Goal: Information Seeking & Learning: Learn about a topic

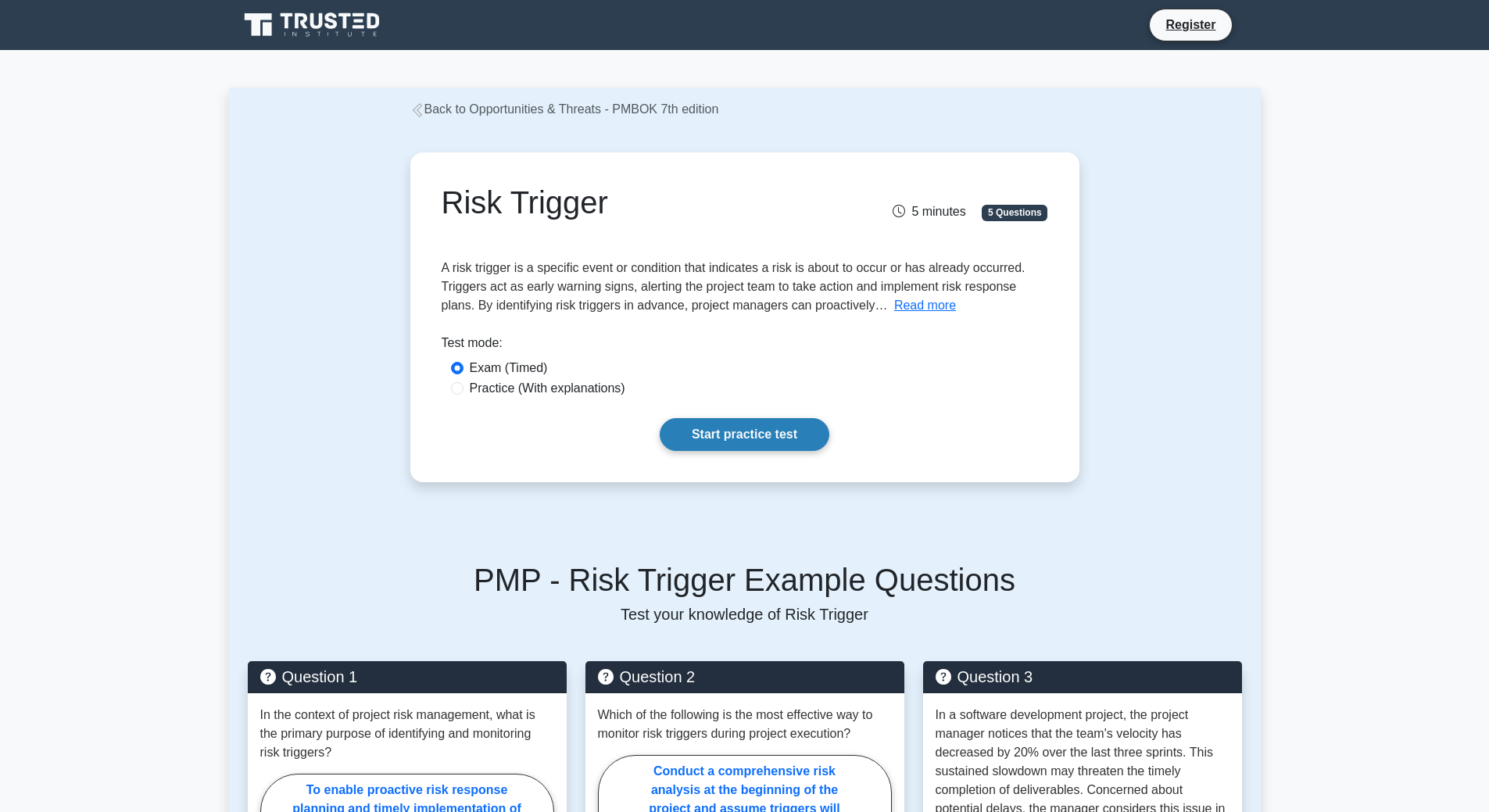
click at [781, 429] on link "Start practice test" at bounding box center [744, 435] width 169 height 33
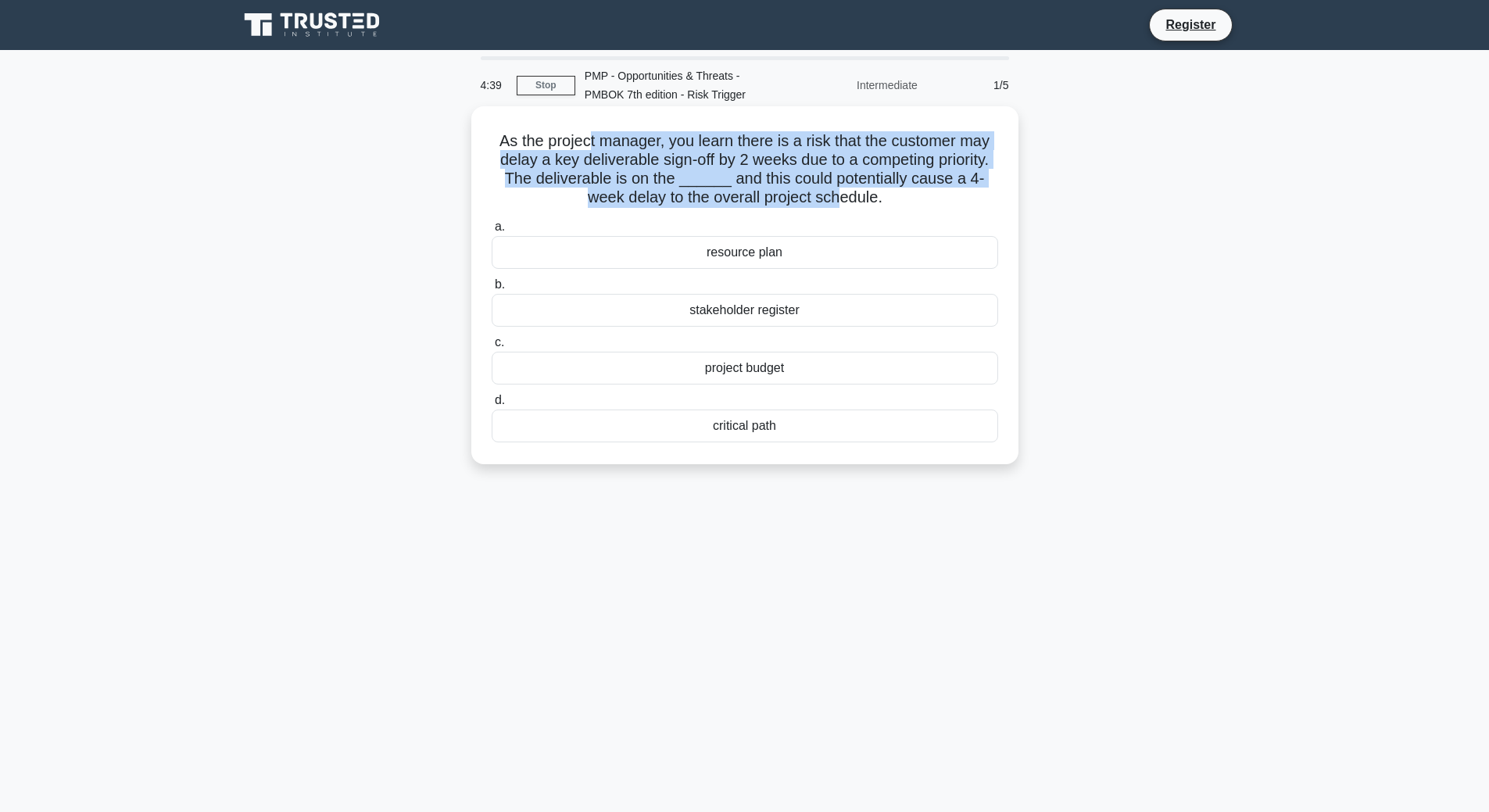
drag, startPoint x: 588, startPoint y: 137, endPoint x: 842, endPoint y: 195, distance: 260.5
click at [842, 195] on h5 "As the project manager, you learn there is a risk that the customer may delay a…" at bounding box center [745, 169] width 510 height 77
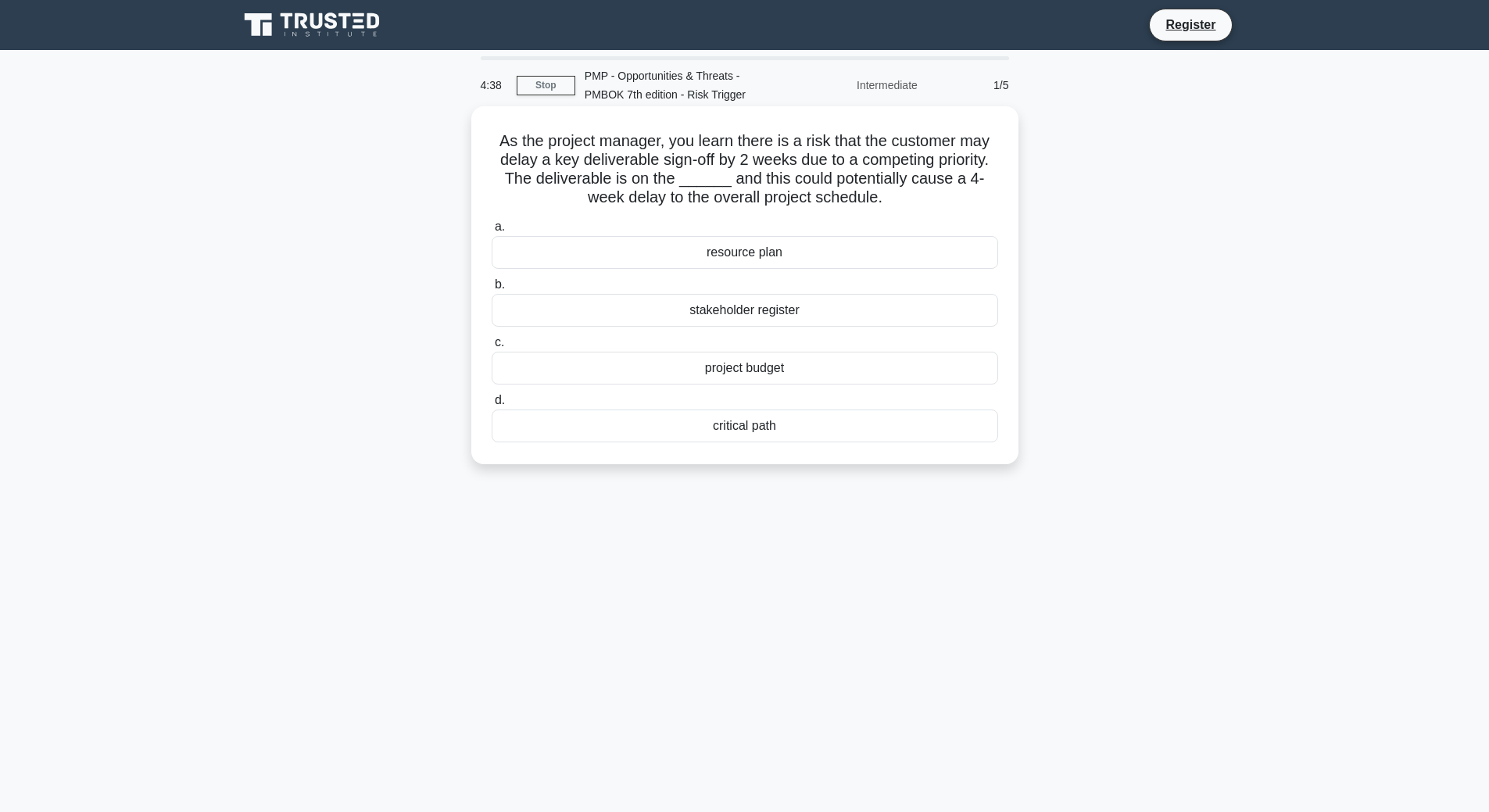
click at [880, 193] on h5 "As the project manager, you learn there is a risk that the customer may delay a…" at bounding box center [745, 169] width 510 height 77
click at [894, 194] on icon ".spinner_0XTQ{transform-origin:center;animation:spinner_y6GP .75s linear infini…" at bounding box center [892, 199] width 19 height 19
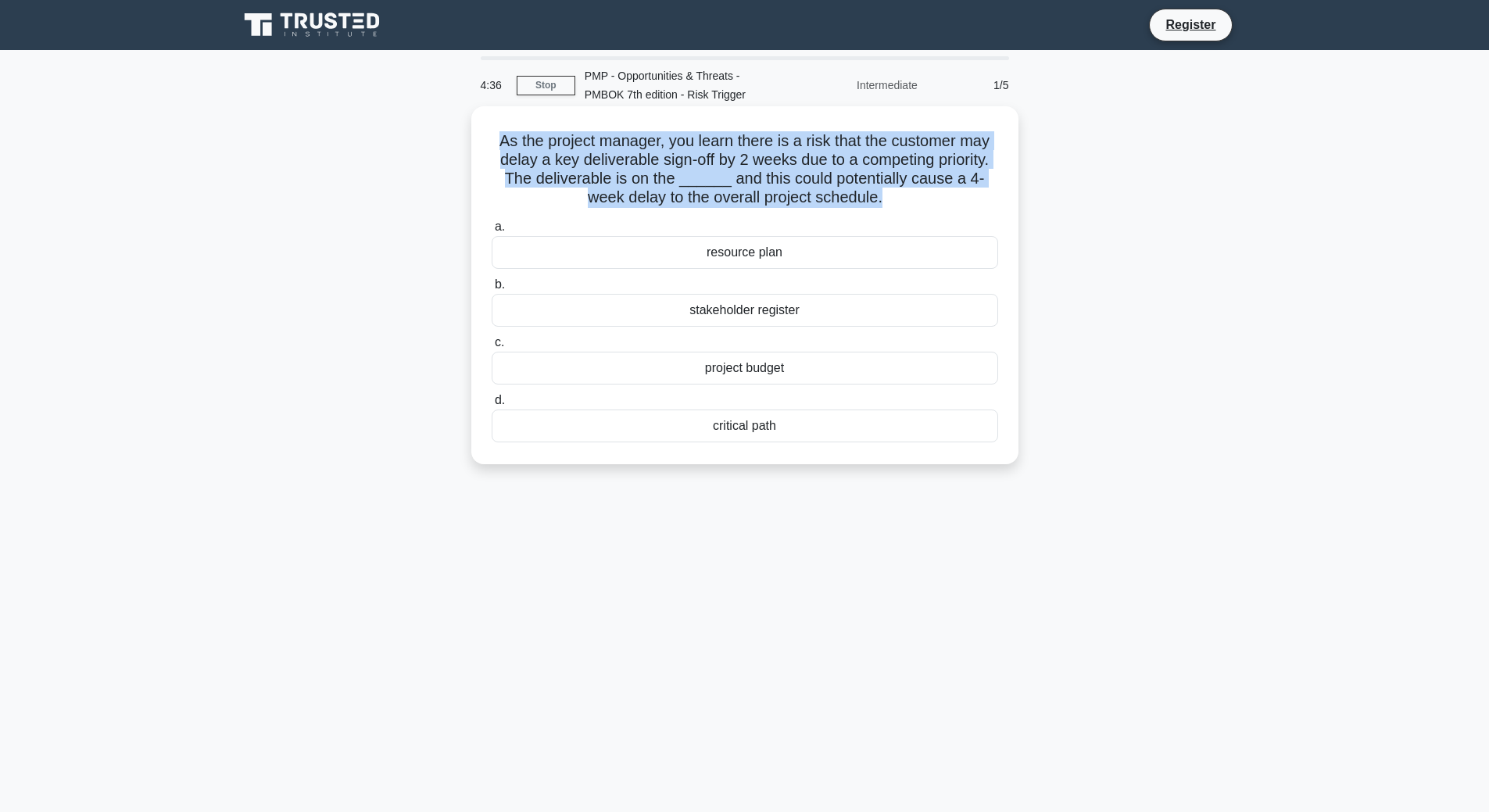
drag, startPoint x: 882, startPoint y: 198, endPoint x: 474, endPoint y: 138, distance: 412.4
click at [474, 138] on div "As the project manager, you learn there is a risk that the customer may delay a…" at bounding box center [744, 285] width 547 height 358
copy h5 "As the project manager, you learn there is a risk that the customer may delay a…"
drag, startPoint x: 793, startPoint y: 429, endPoint x: 669, endPoint y: 248, distance: 219.4
click at [669, 248] on div "a. resource plan b. stakeholder register c. d." at bounding box center [745, 330] width 525 height 232
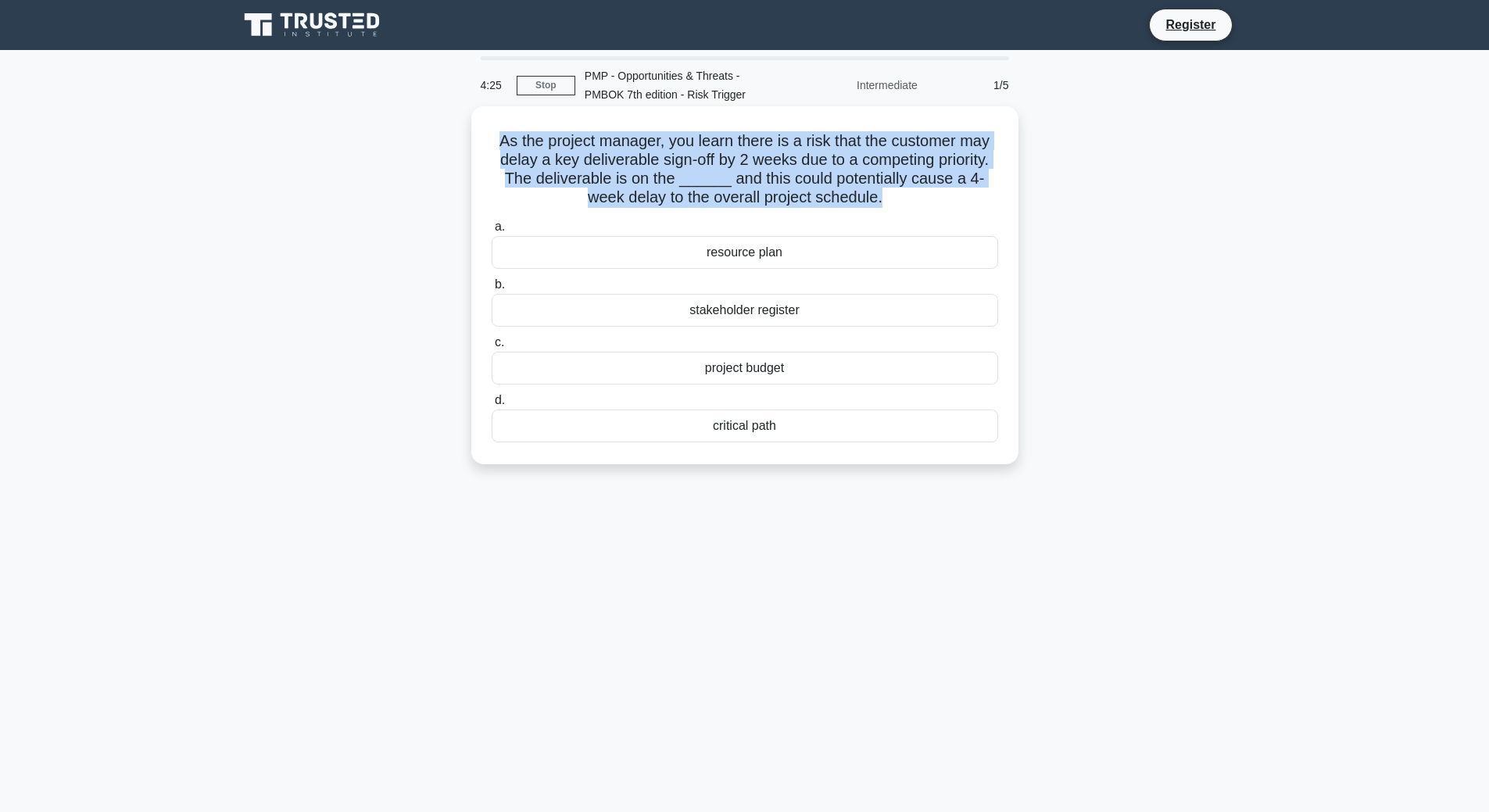
copy div "resource plan b. stakeholder register c. project budget d. critical path"
click at [744, 424] on div "critical path" at bounding box center [745, 426] width 506 height 33
click at [492, 405] on input "d. critical path" at bounding box center [492, 401] width 0 height 10
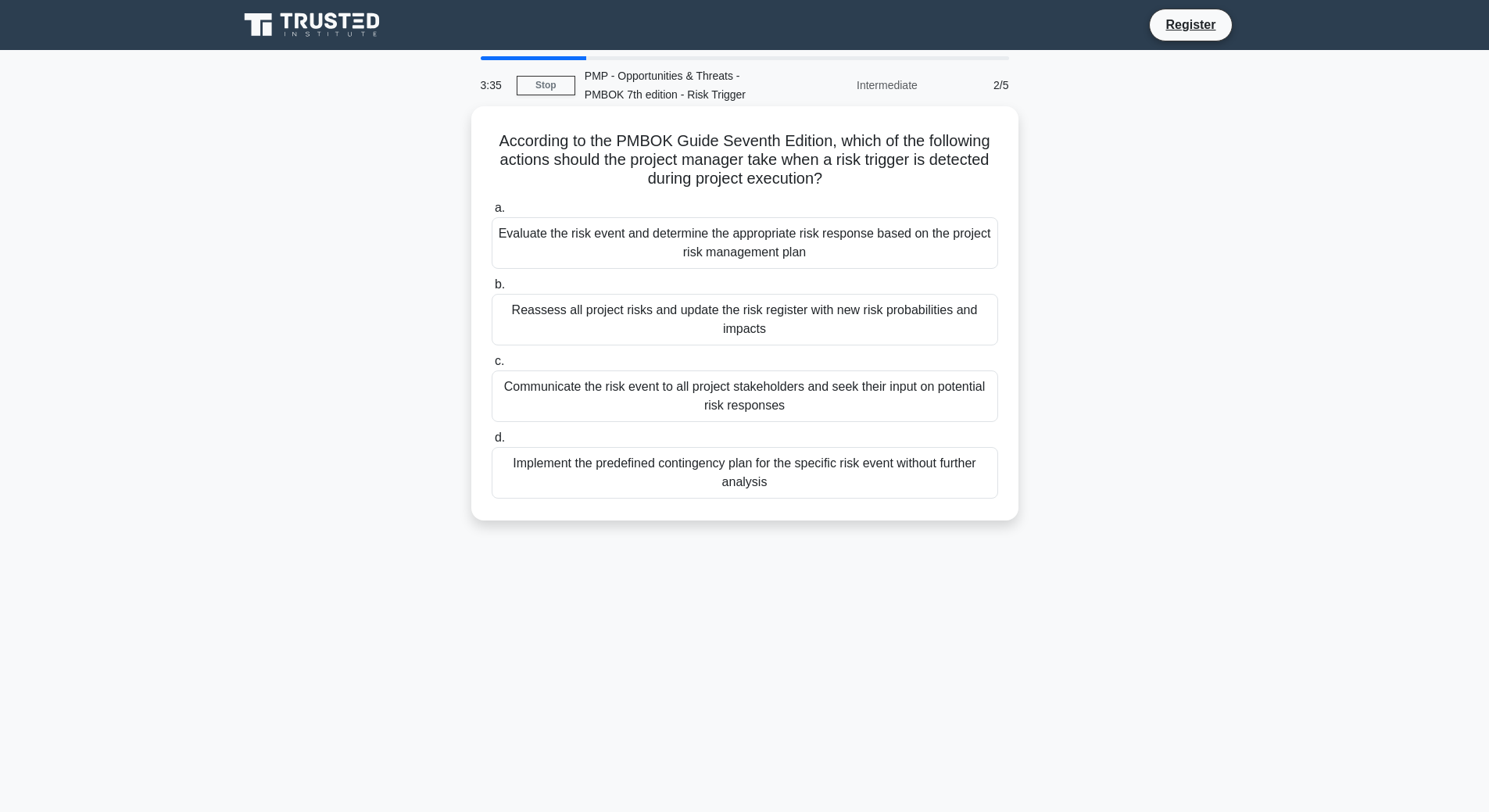
drag, startPoint x: 829, startPoint y: 179, endPoint x: 495, endPoint y: 149, distance: 335.3
click at [495, 149] on h5 "According to the PMBOK Guide Seventh Edition, which of the following actions sh…" at bounding box center [745, 160] width 510 height 58
copy h5 "According to the PMBOK Guide Seventh Edition, which of the following actions sh…"
click at [774, 482] on div "Implement the predefined contingency plan for the specific risk event without f…" at bounding box center [745, 473] width 506 height 52
click at [492, 443] on input "d. Implement the predefined contingency plan for the specific risk event withou…" at bounding box center [492, 438] width 0 height 10
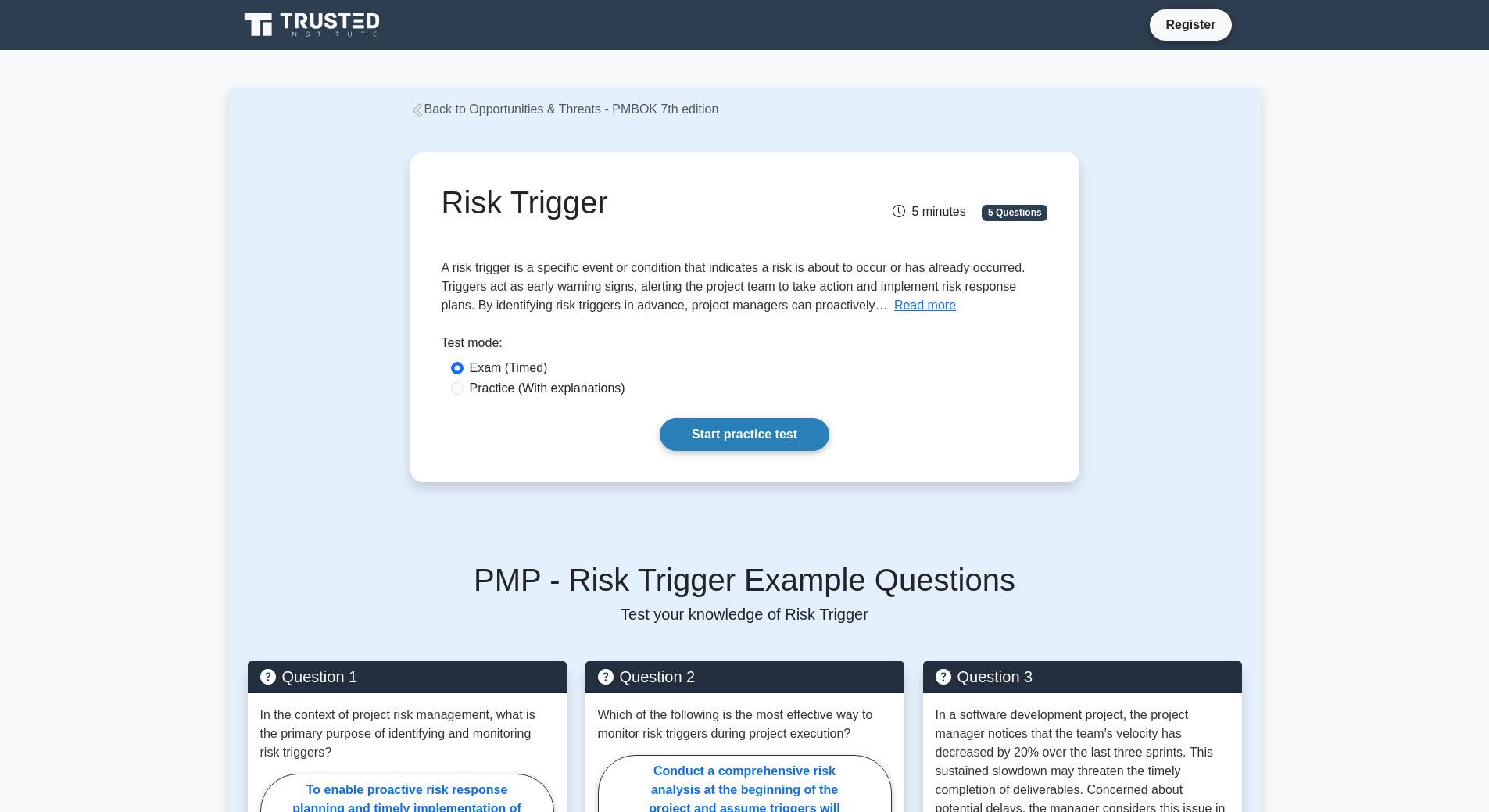
click at [722, 428] on link "Start practice test" at bounding box center [744, 435] width 169 height 33
click at [507, 387] on label "Practice (With explanations)" at bounding box center [548, 389] width 156 height 19
click at [463, 387] on input "Practice (With explanations)" at bounding box center [457, 388] width 12 height 12
radio input "true"
click at [766, 441] on link "Start practice test" at bounding box center [744, 435] width 169 height 33
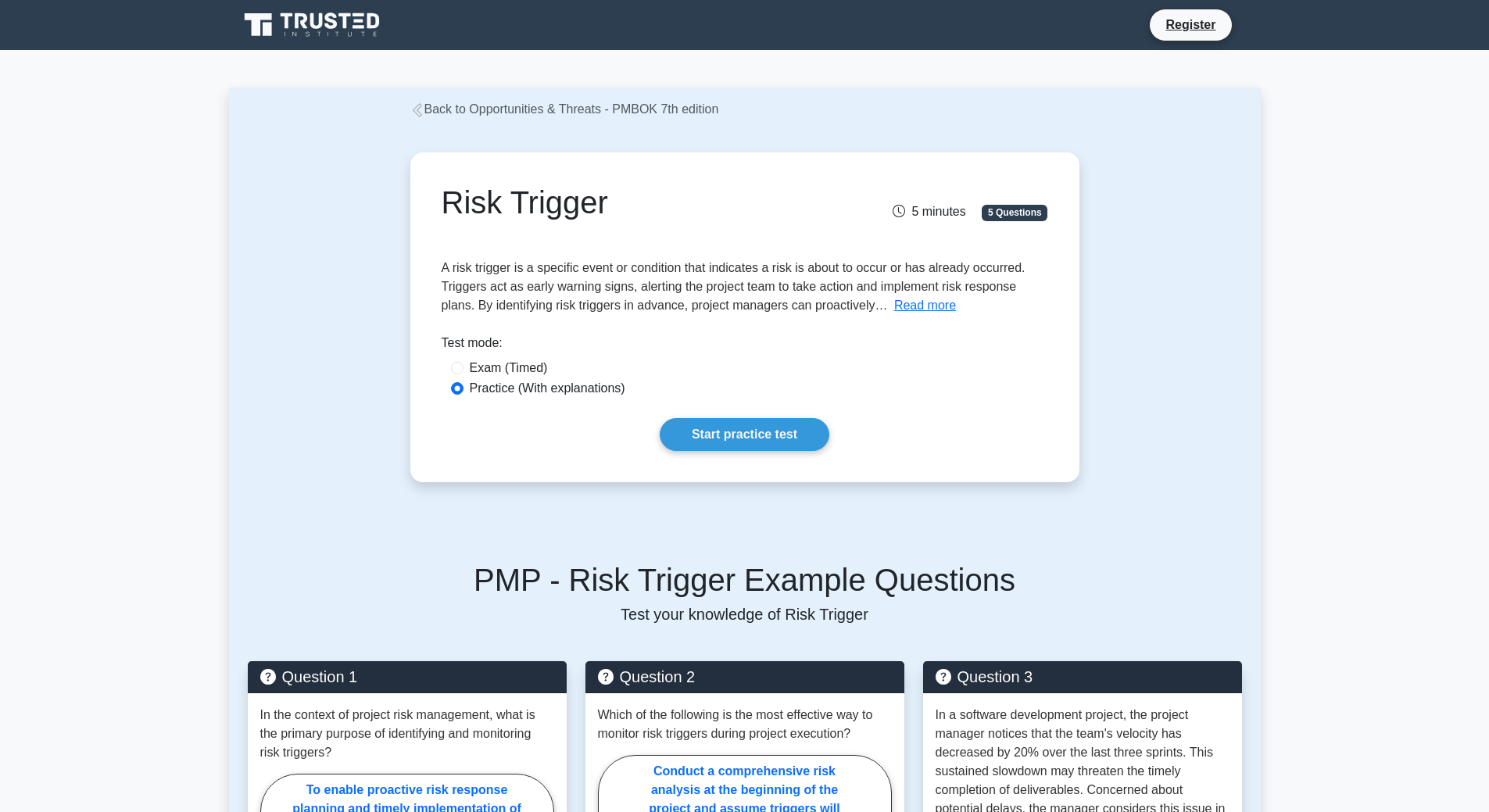
click at [501, 372] on label "Exam (Timed)" at bounding box center [509, 368] width 78 height 19
click at [463, 372] on input "Exam (Timed)" at bounding box center [457, 368] width 12 height 12
radio input "true"
click at [765, 443] on link "Start practice test" at bounding box center [744, 435] width 169 height 33
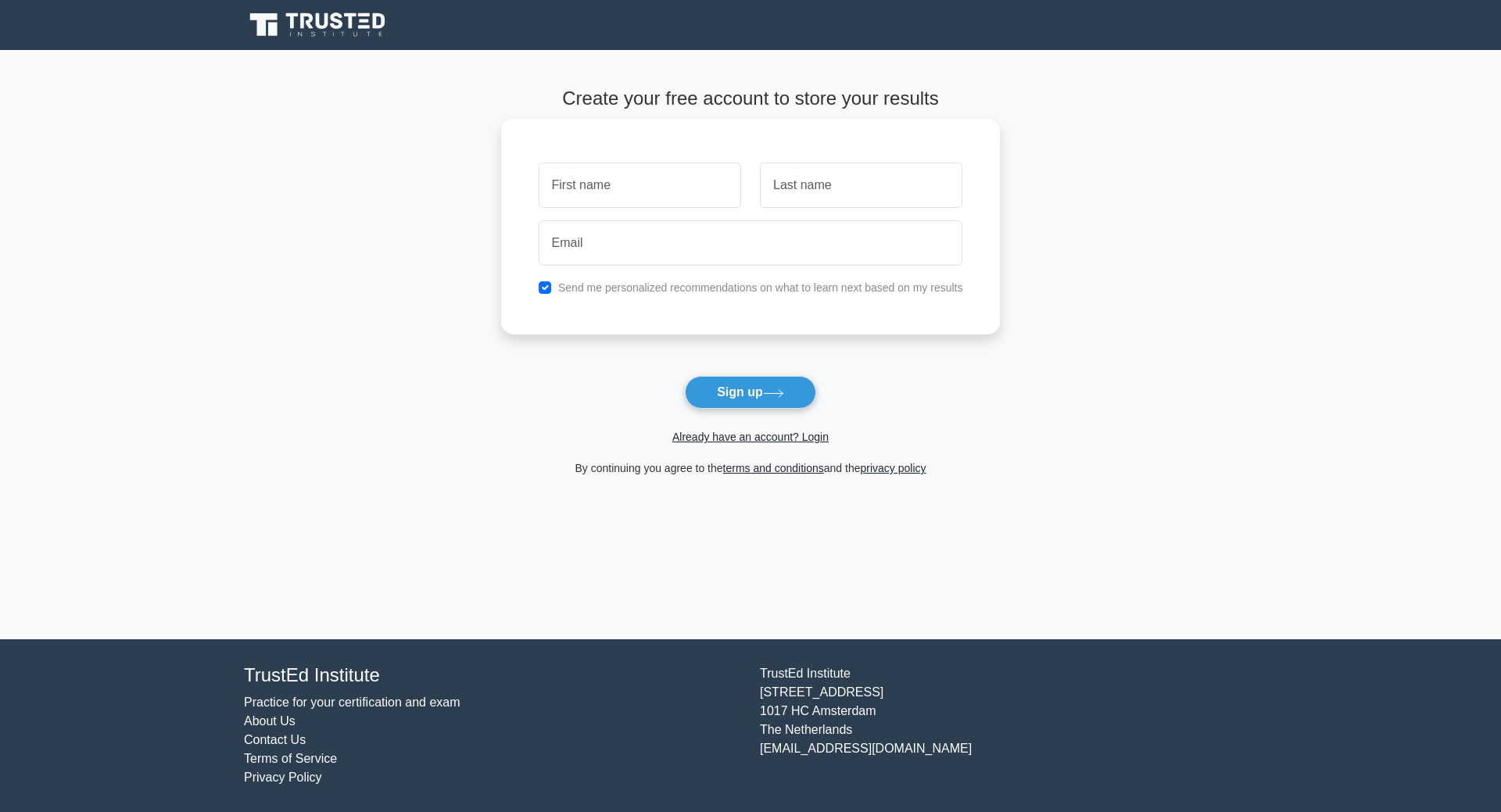
click at [659, 184] on input "text" at bounding box center [639, 185] width 202 height 45
type input "[PERSON_NAME]"
click at [810, 184] on input "text" at bounding box center [861, 185] width 202 height 45
type input "Dobbs"
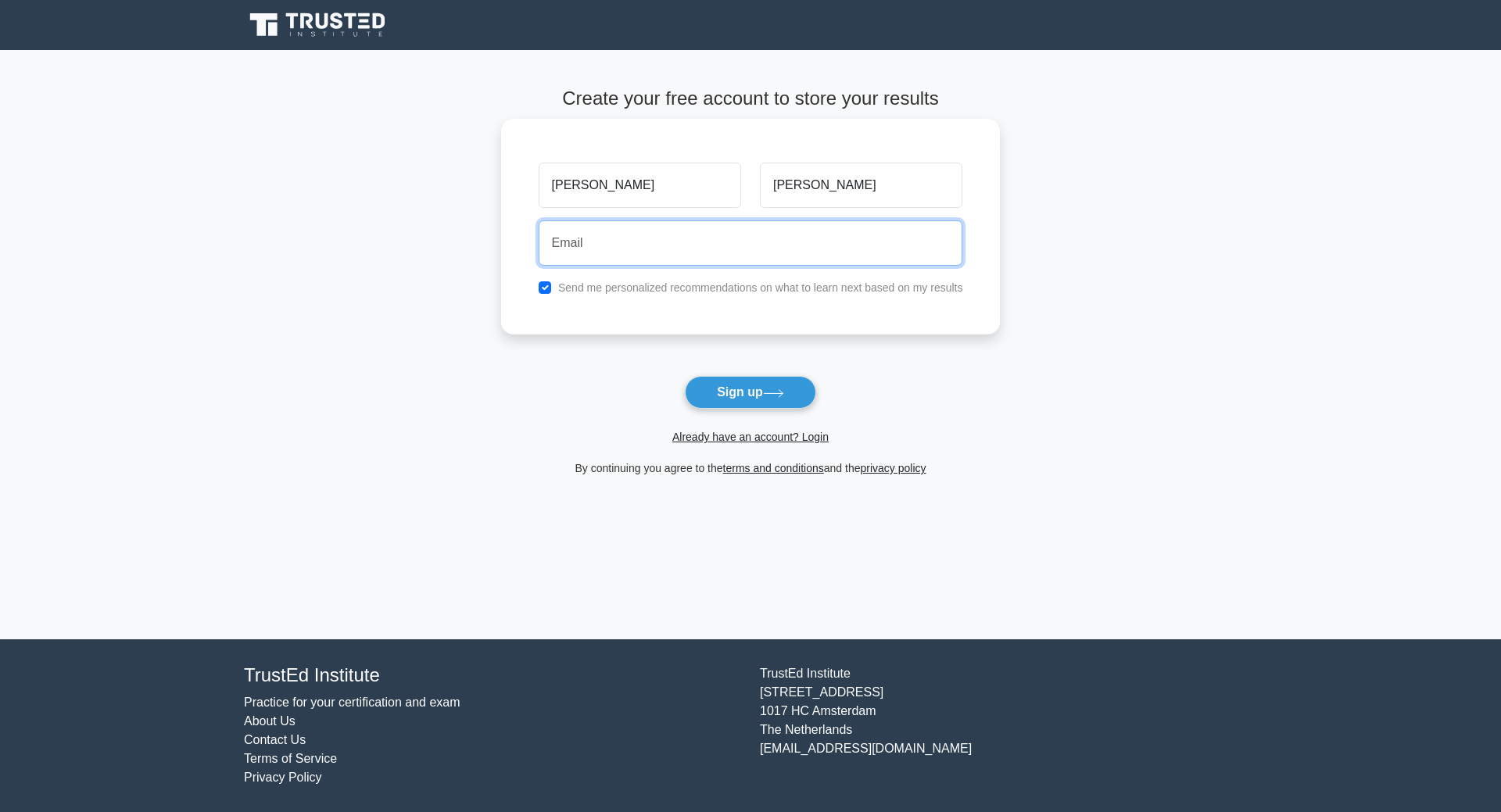
click at [765, 251] on input "email" at bounding box center [750, 243] width 424 height 45
type input "bdobbs@uwlax.edu"
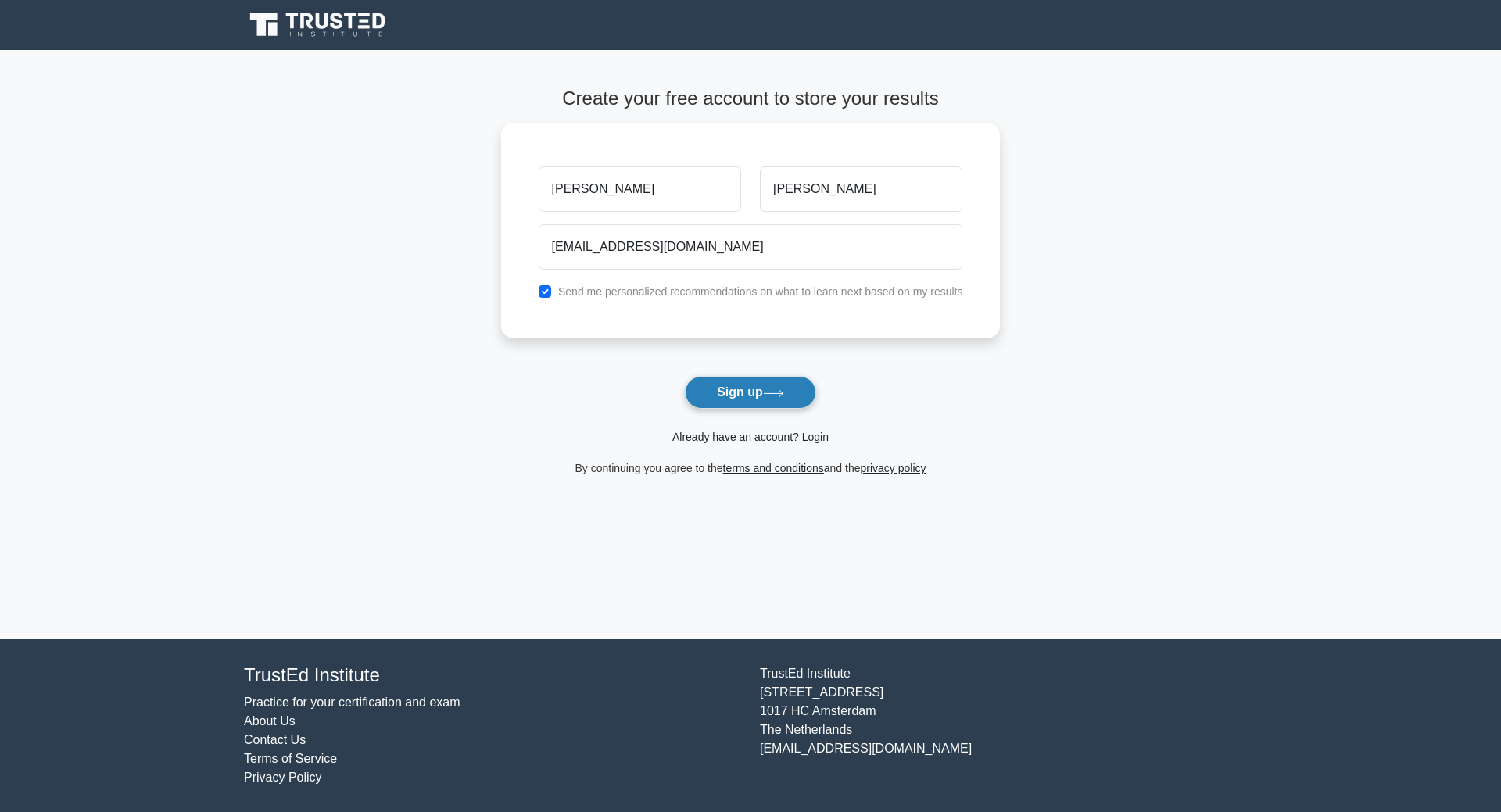
click at [728, 382] on button "Sign up" at bounding box center [750, 392] width 131 height 33
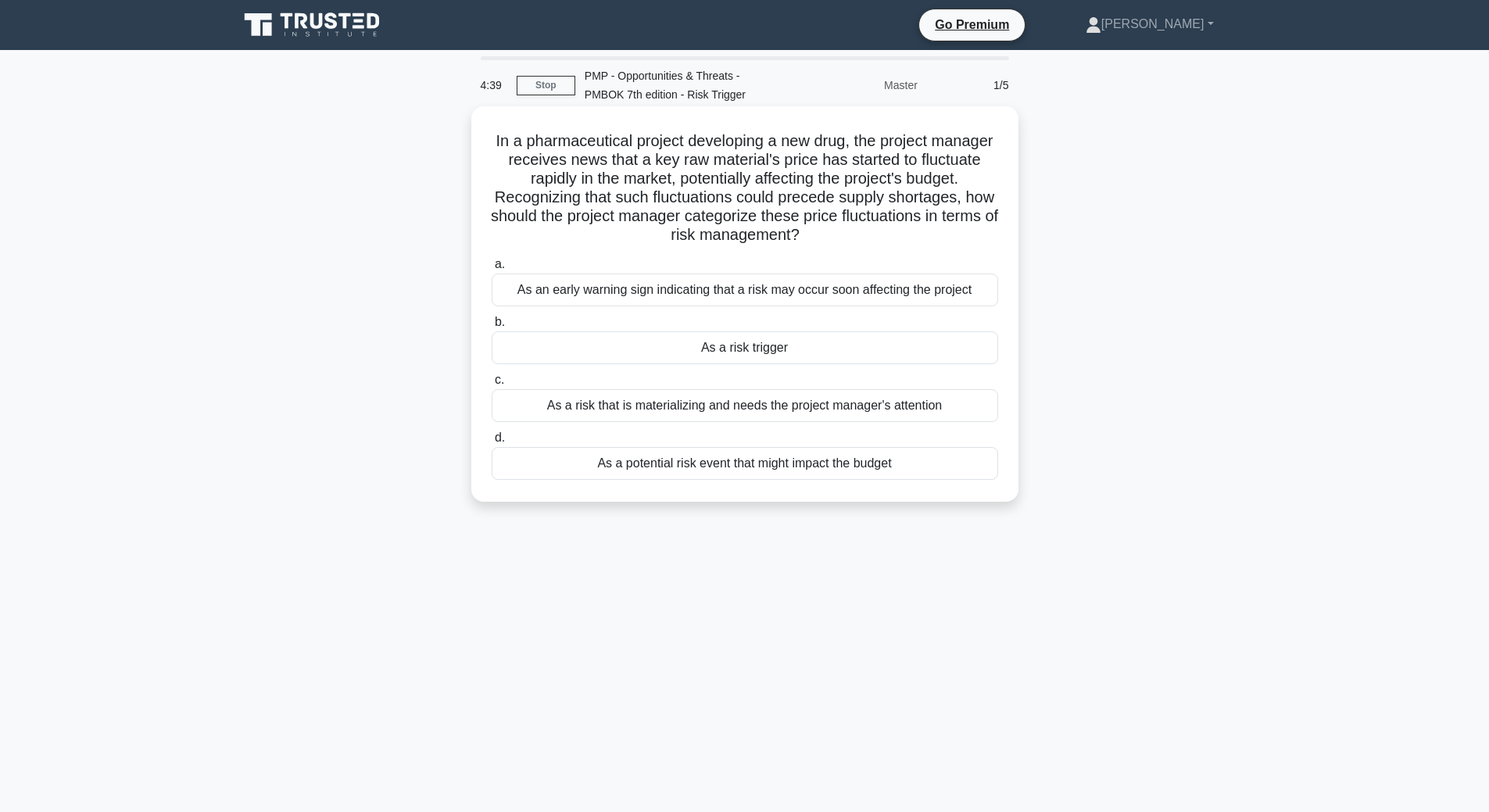
drag, startPoint x: 518, startPoint y: 141, endPoint x: 932, endPoint y: 240, distance: 425.7
click at [932, 240] on h5 "In a pharmaceutical project developing a new drug, the project manager receives…" at bounding box center [745, 188] width 510 height 114
drag, startPoint x: 916, startPoint y: 238, endPoint x: 508, endPoint y: 143, distance: 418.9
click at [508, 143] on h5 "In a pharmaceutical project developing a new drug, the project manager receives…" at bounding box center [745, 188] width 510 height 114
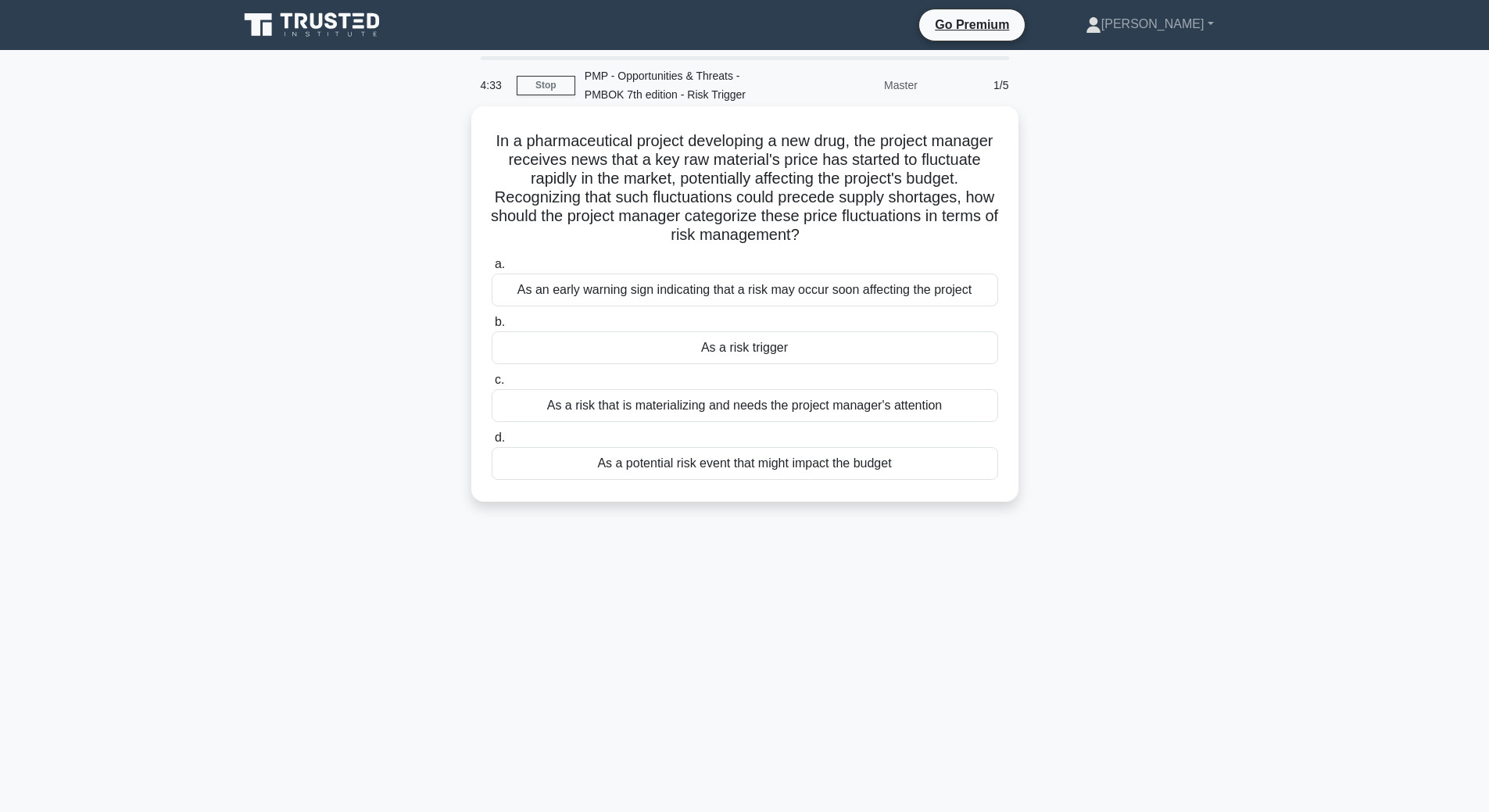
copy h5 "In a pharmaceutical project developing a new drug, the project manager receives…"
click at [824, 460] on div "As a potential risk event that might impact the budget" at bounding box center [745, 463] width 506 height 33
click at [492, 443] on input "d. As a potential risk event that might impact the budget" at bounding box center [492, 438] width 0 height 10
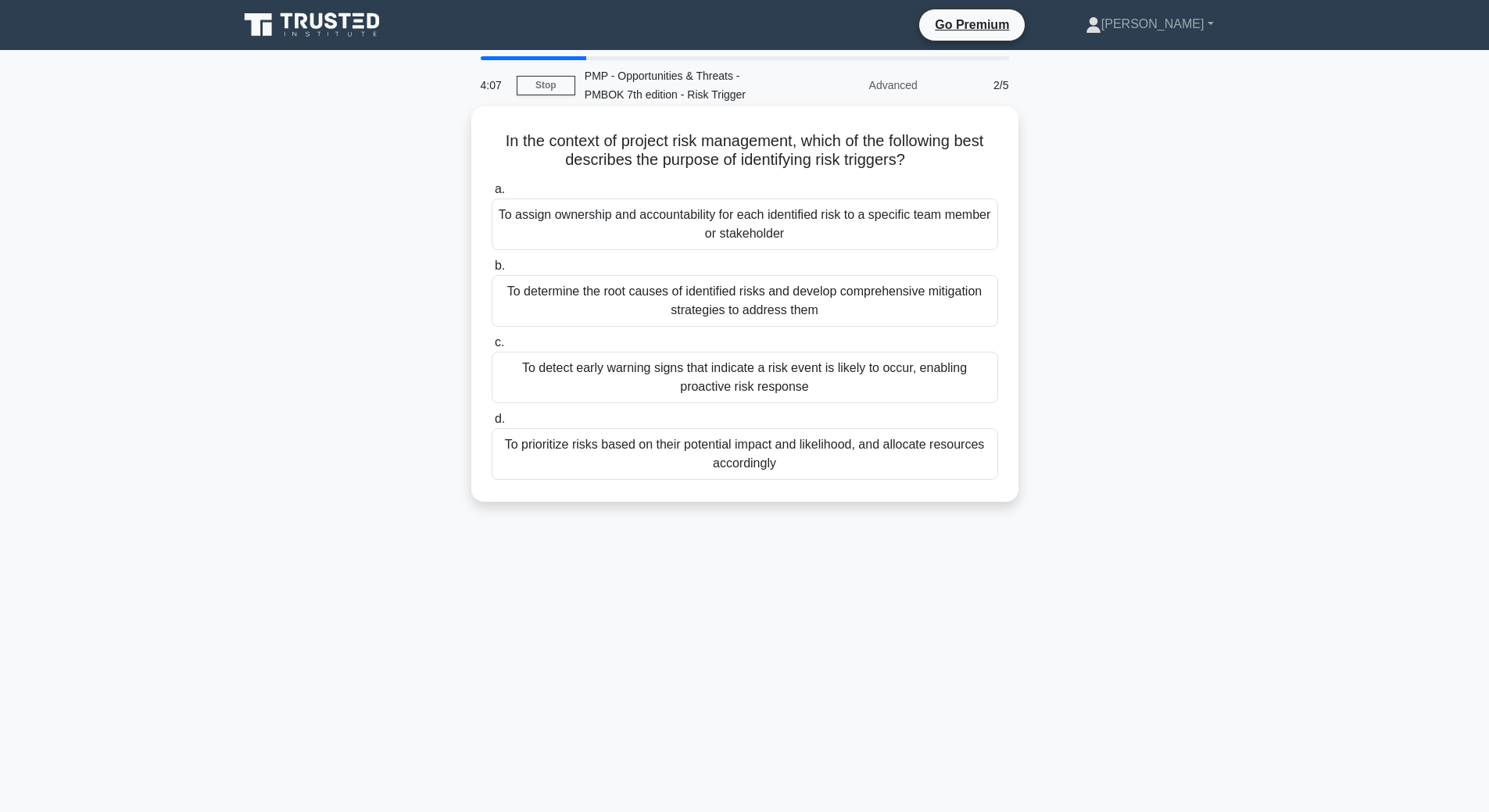
click at [670, 385] on div "To detect early warning signs that indicate a risk event is likely to occur, en…" at bounding box center [745, 377] width 506 height 52
click at [492, 347] on input "c. To detect early warning signs that indicate a risk event is likely to occur,…" at bounding box center [492, 343] width 0 height 10
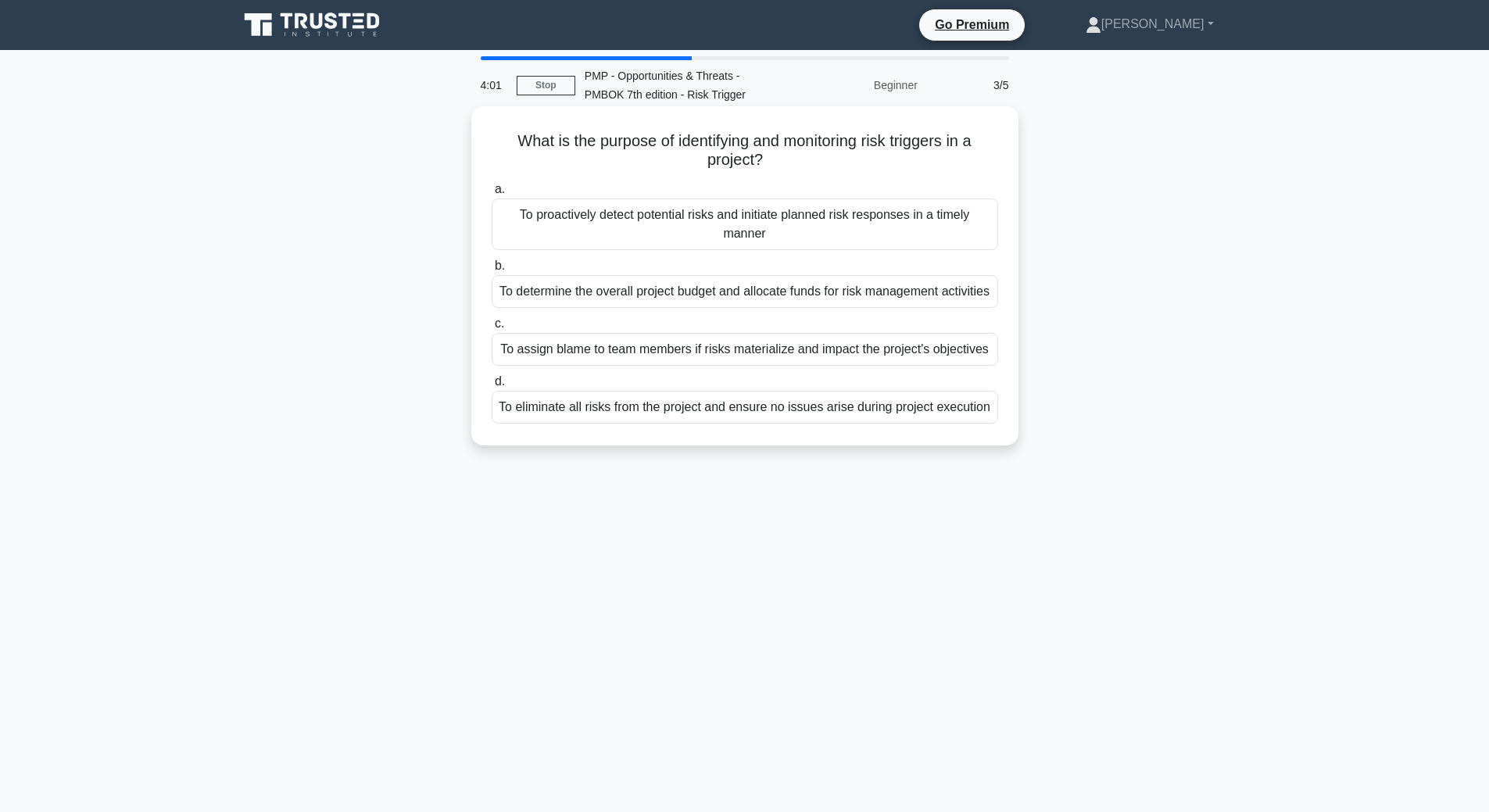
click at [719, 223] on div "To proactively detect potential risks and initiate planned risk responses in a …" at bounding box center [745, 225] width 506 height 52
click at [492, 194] on input "a. To proactively detect potential risks and initiate planned risk responses in…" at bounding box center [492, 189] width 0 height 10
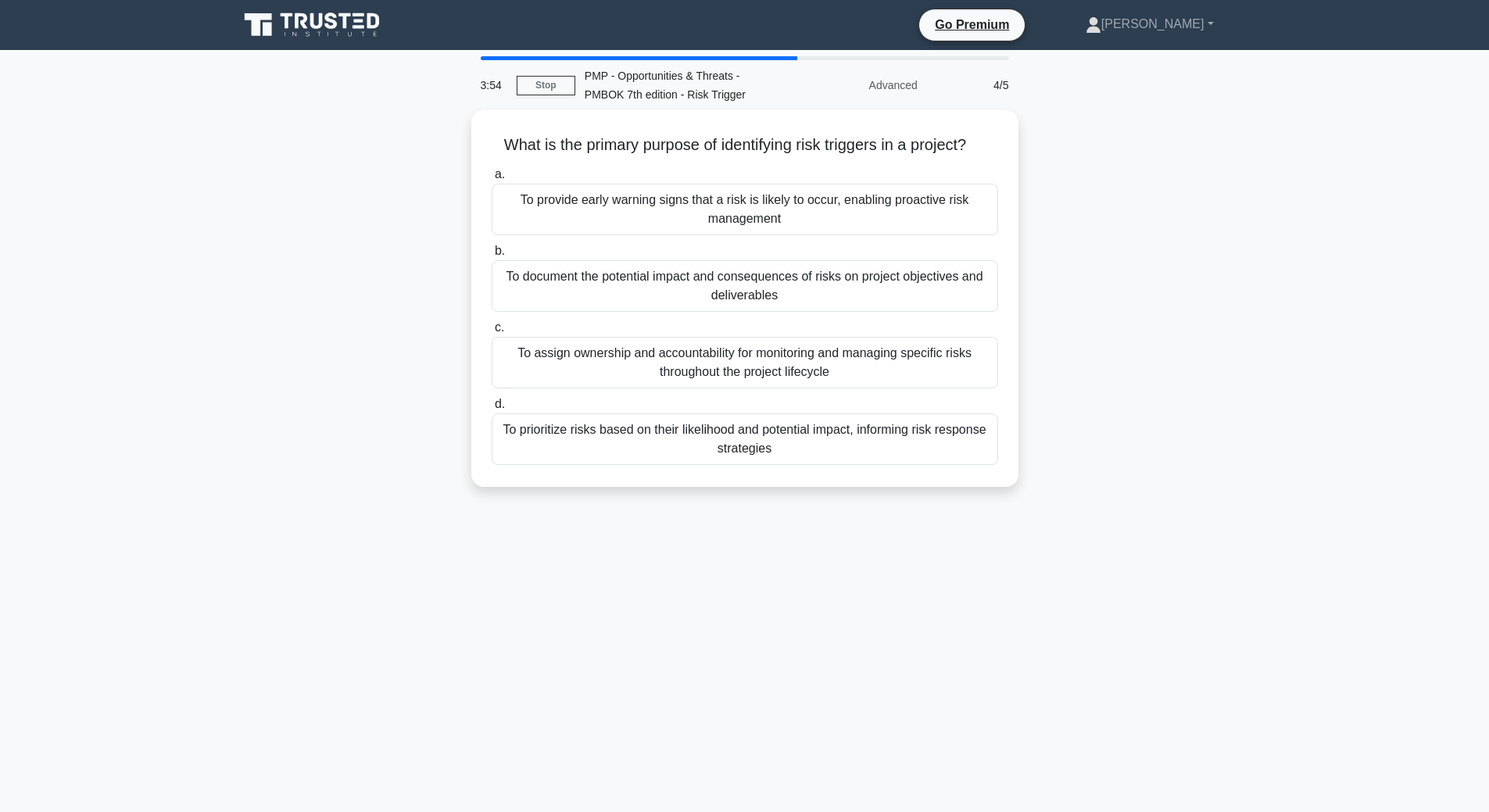
click at [719, 223] on div "To provide early warning signs that a risk is likely to occur, enabling proacti…" at bounding box center [745, 210] width 506 height 52
click at [492, 180] on input "a. To provide early warning signs that a risk is likely to occur, enabling proa…" at bounding box center [492, 174] width 0 height 10
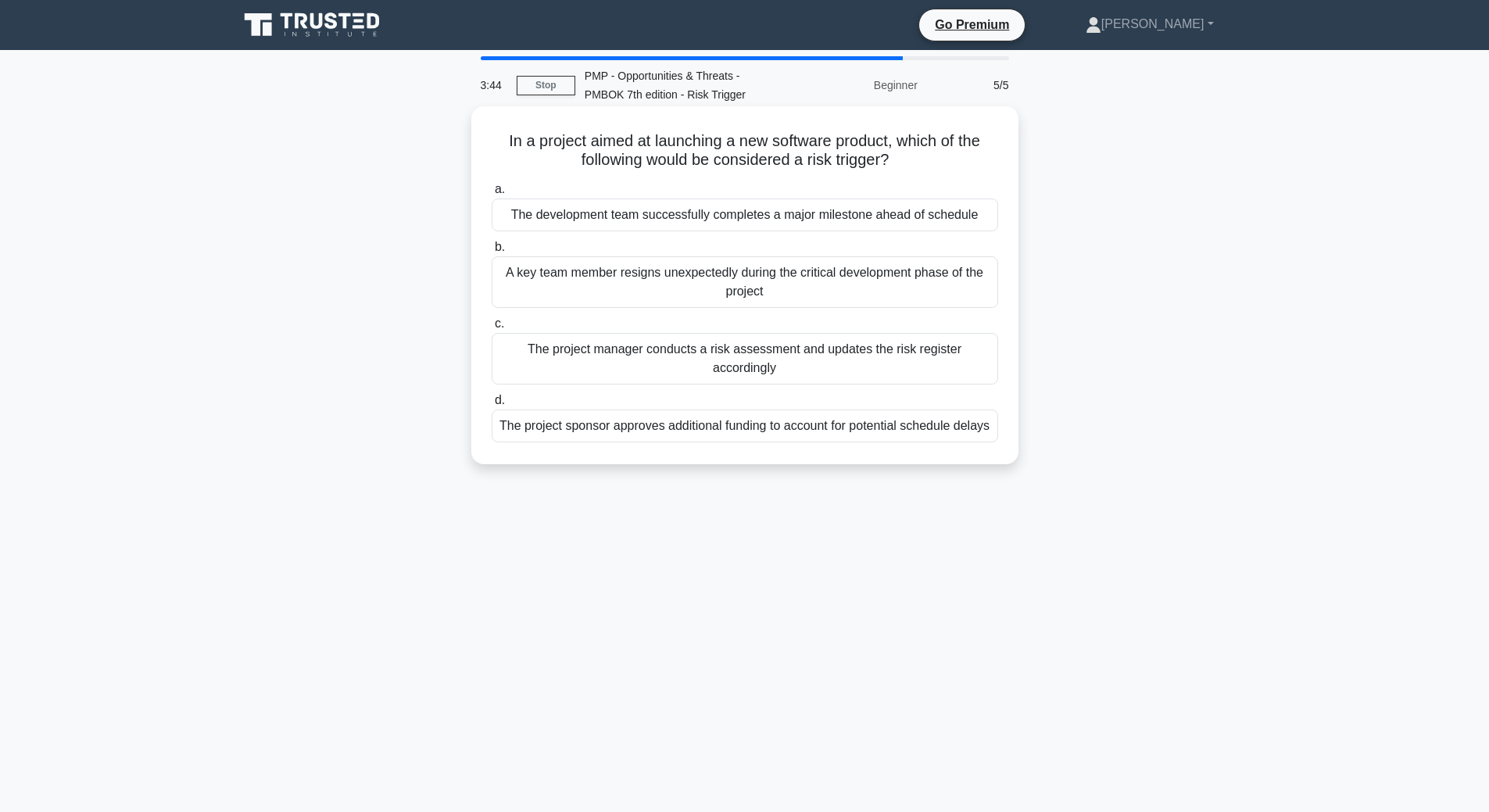
click at [732, 286] on div "A key team member resigns unexpectedly during the critical development phase of…" at bounding box center [745, 282] width 506 height 52
click at [492, 252] on input "b. A key team member resigns unexpectedly during the critical development phase…" at bounding box center [492, 247] width 0 height 10
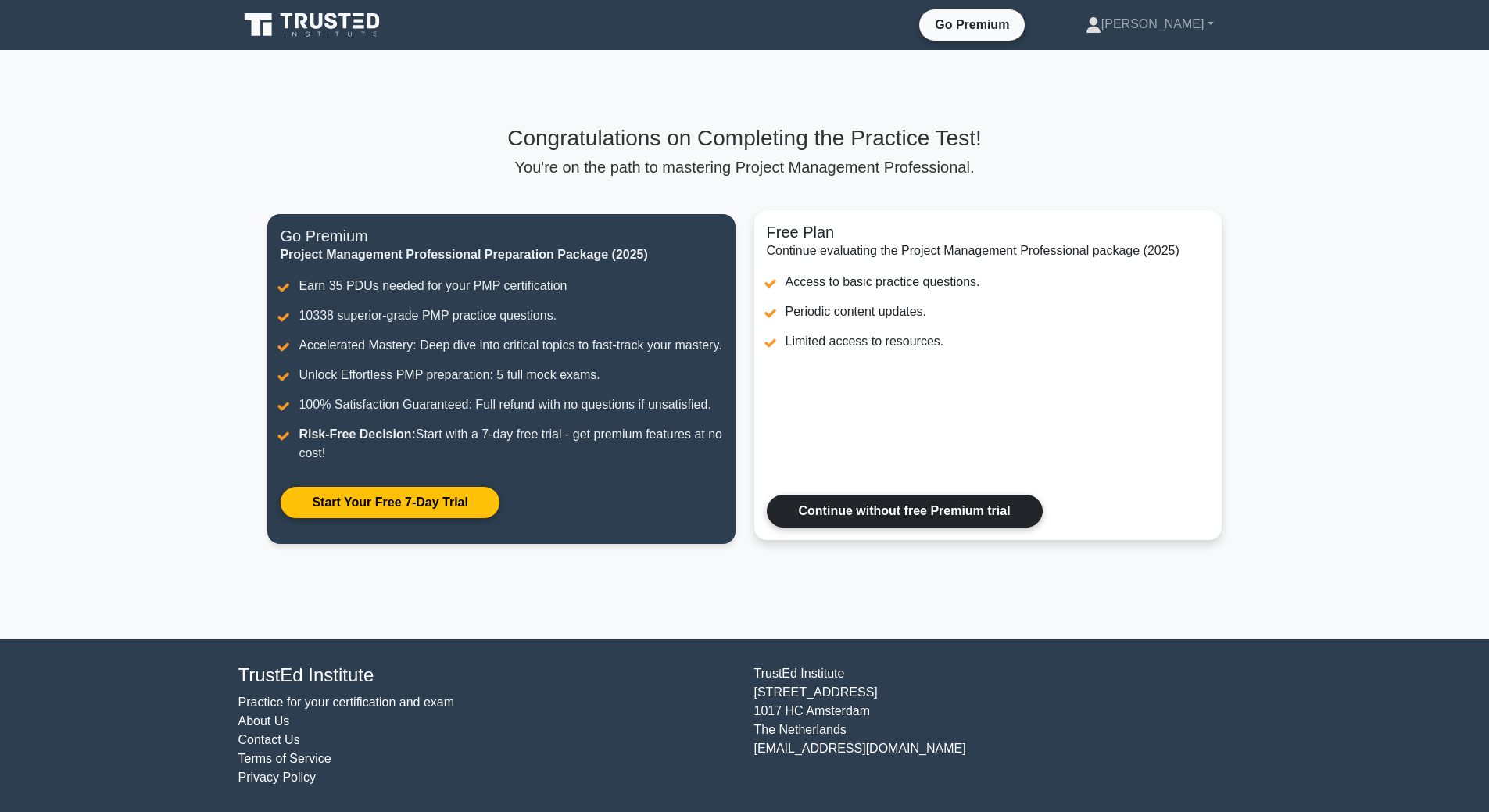
click at [888, 518] on link "Continue without free Premium trial" at bounding box center [904, 511] width 276 height 33
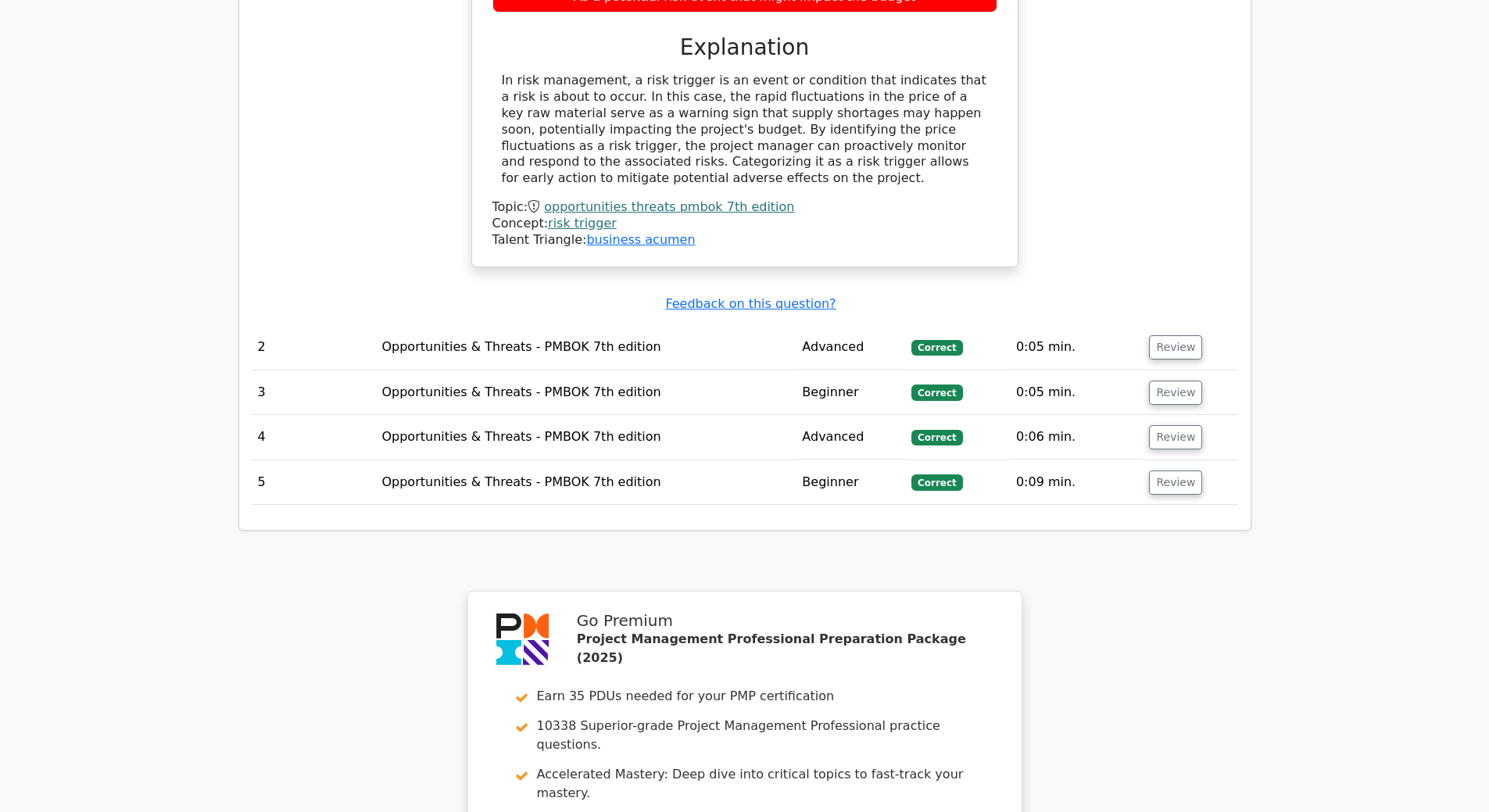
scroll to position [1354, 0]
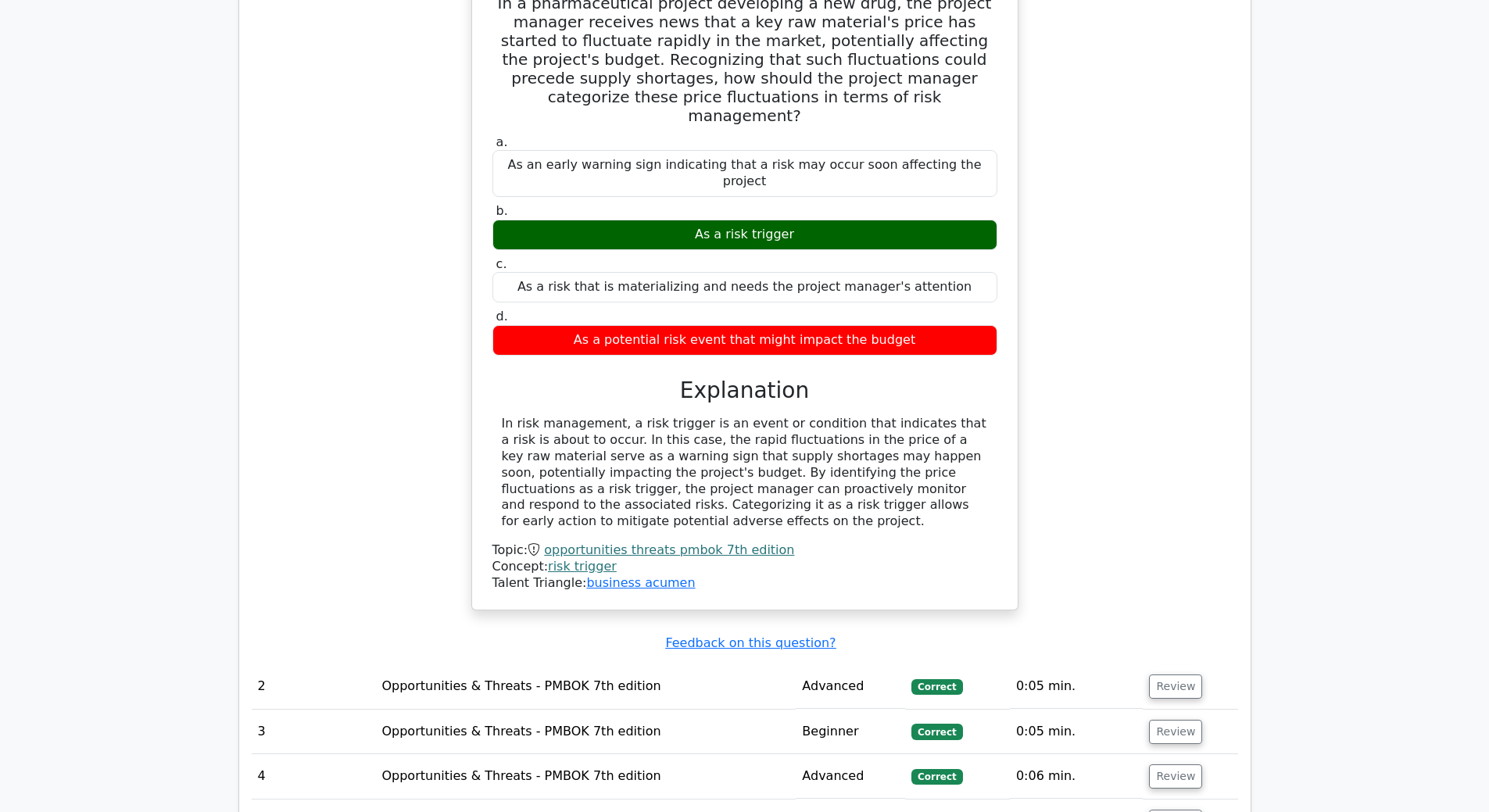
click at [595, 664] on td "Opportunities & Threats - PMBOK 7th edition" at bounding box center [585, 687] width 421 height 45
click at [1162, 675] on button "Review" at bounding box center [1176, 687] width 54 height 24
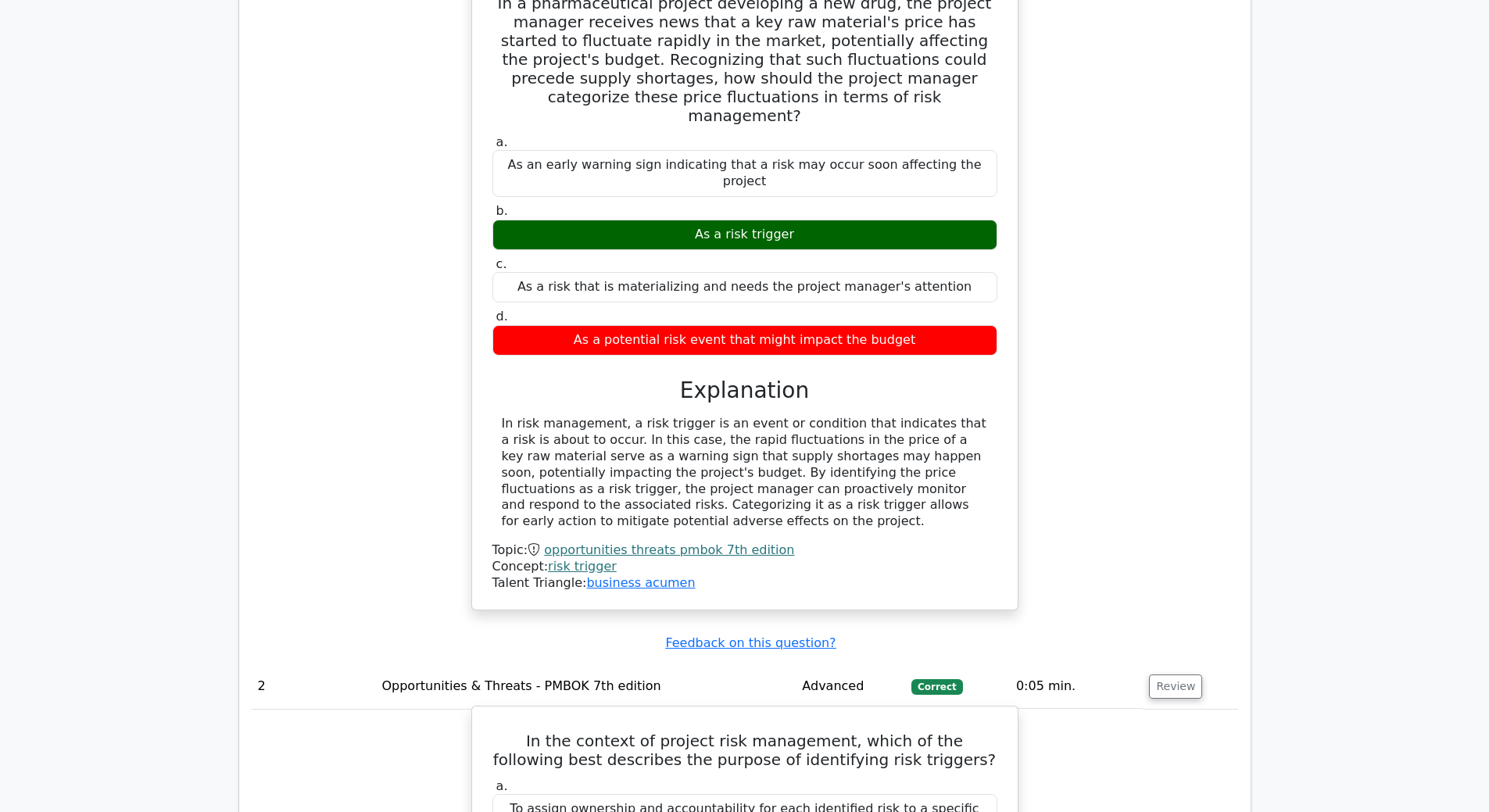
scroll to position [1693, 0]
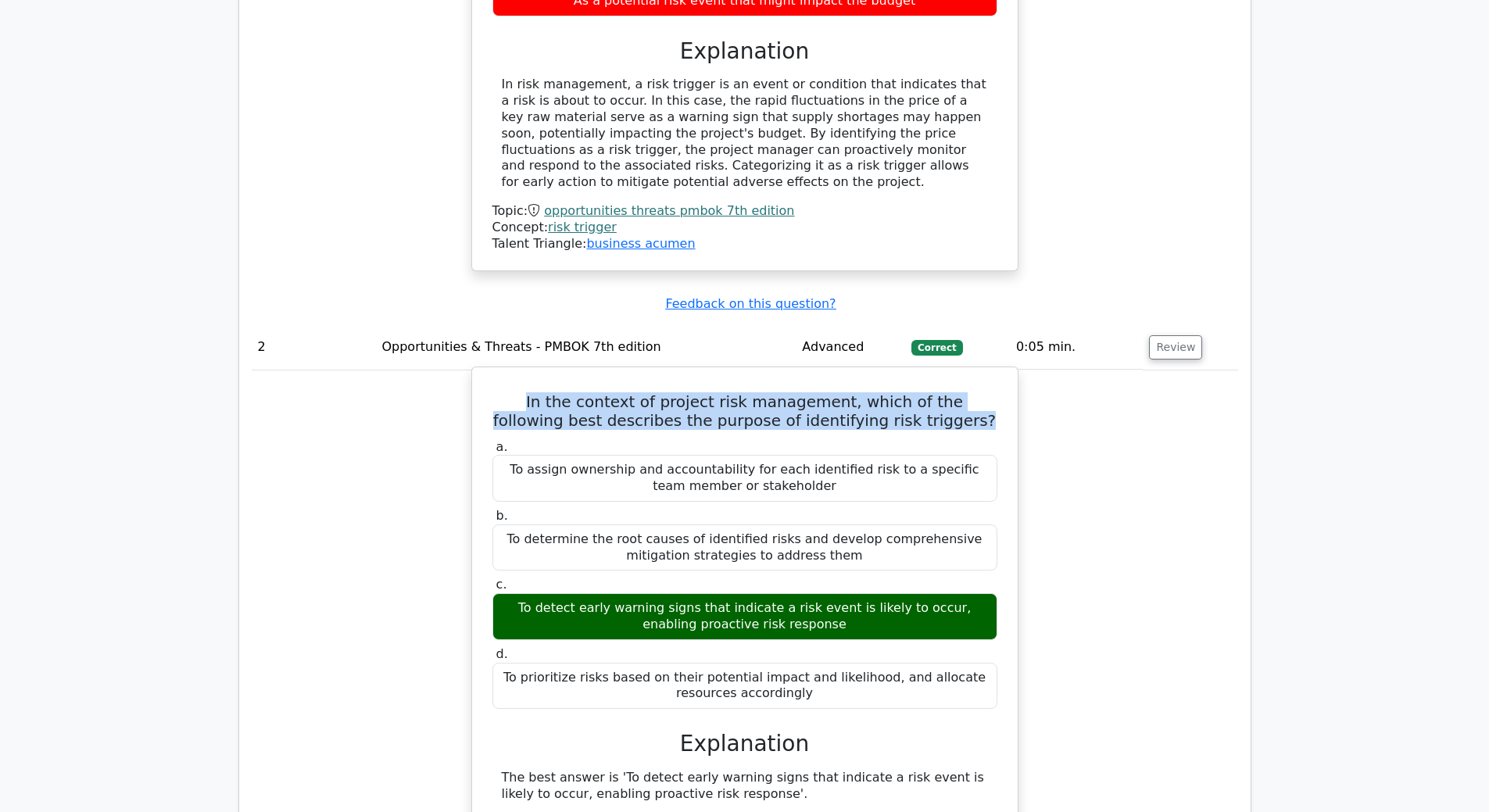
drag, startPoint x: 929, startPoint y: 296, endPoint x: 495, endPoint y: 276, distance: 434.5
click at [495, 392] on h5 "In the context of project risk management, which of the following best describe…" at bounding box center [745, 410] width 508 height 37
copy h5 "In the context of project risk management, which of the following best describe…"
